Goal: Navigation & Orientation: Find specific page/section

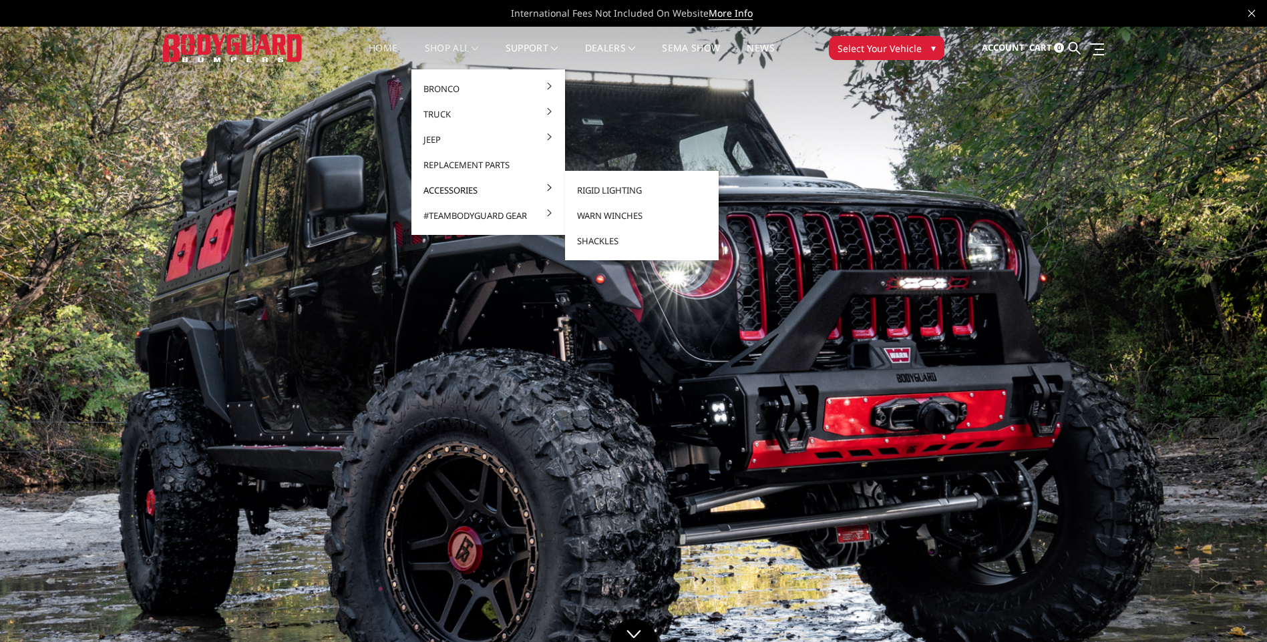
click at [488, 187] on link "Accessories" at bounding box center [488, 190] width 143 height 25
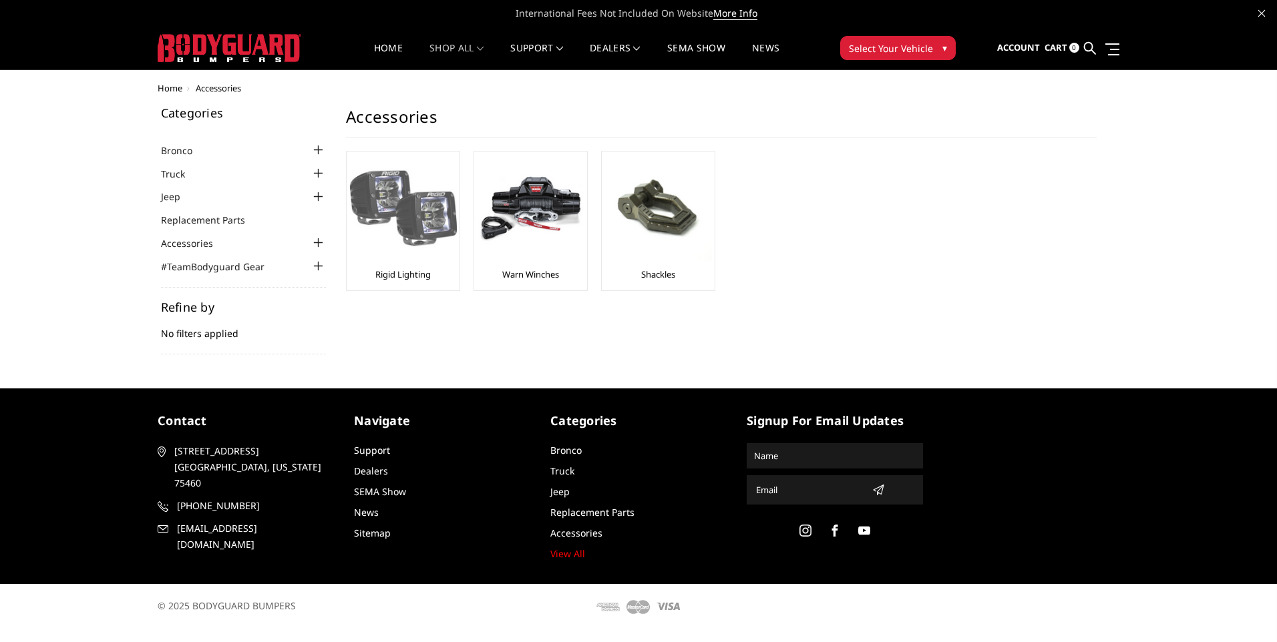
click at [410, 197] on img at bounding box center [403, 208] width 107 height 107
